Goal: Check status

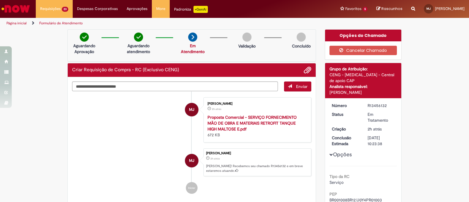
click at [141, 145] on ul "MJ Marcos Junior 2h atrás 2 horas atrás Proposta Comercial - SERVIÇO FORNECIMEN…" at bounding box center [191, 145] width 239 height 108
click at [424, 58] on div "Verificar Código de Barras Aguardando Aprovação Aguardando atendimento Em Atend…" at bounding box center [234, 185] width 469 height 313
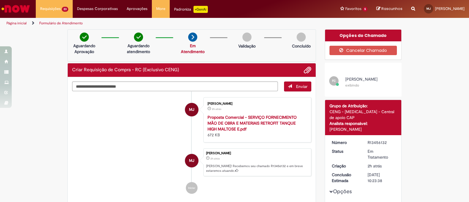
click at [128, 136] on li "MJ Marcos Junior 2h atrás 2 horas atrás Proposta Comercial - SERVIÇO FORNECIMEN…" at bounding box center [191, 119] width 239 height 45
click at [428, 62] on div "Verificar Código de Barras Aguardando Aprovação Aguardando atendimento Em Atend…" at bounding box center [234, 204] width 469 height 350
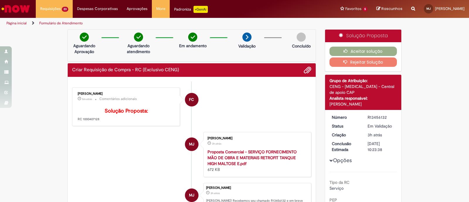
click at [237, 114] on li "FC Fernanda Campos 5m atrás 5 minutos atrás Comentários adicionais Solução Prop…" at bounding box center [191, 106] width 239 height 39
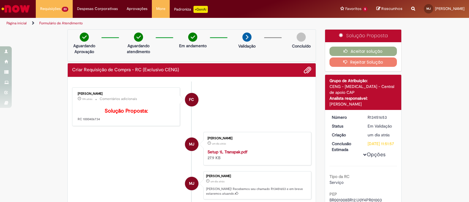
click at [143, 174] on ul "FC [PERSON_NAME] 19h atrás 19 horas atrás Comentários adicionais Solução Propos…" at bounding box center [191, 151] width 239 height 141
